Goal: Task Accomplishment & Management: Manage account settings

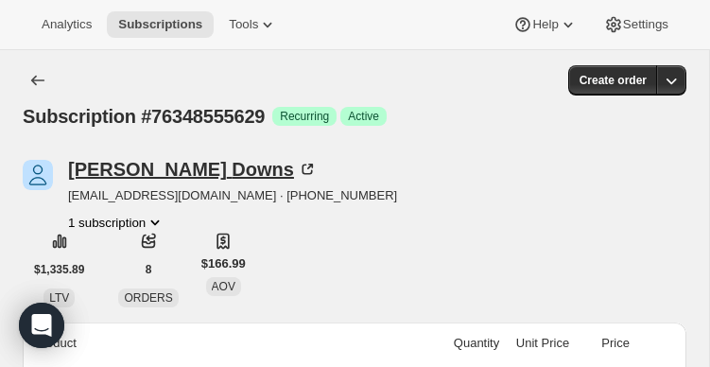
click at [298, 167] on icon at bounding box center [307, 169] width 19 height 19
